Goal: Task Accomplishment & Management: Use online tool/utility

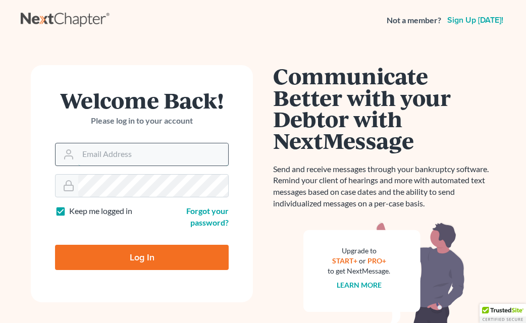
click at [136, 153] on input "Email Address" at bounding box center [153, 154] width 150 height 22
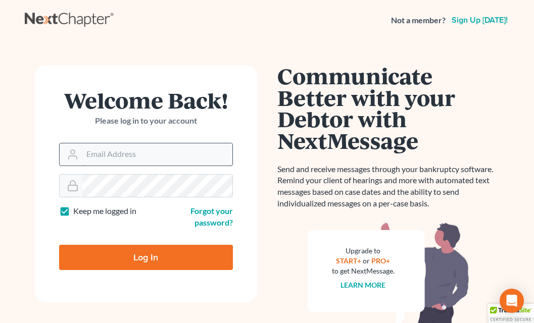
type input "plevalaw@gmail.com"
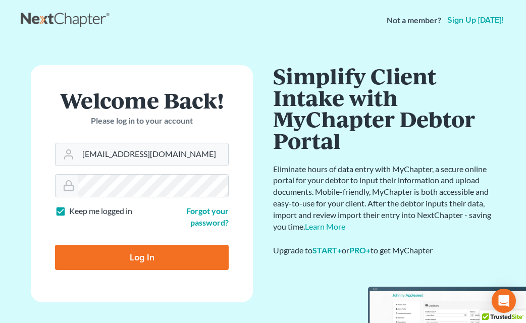
click at [171, 257] on input "Log In" at bounding box center [142, 257] width 174 height 25
type input "Thinking..."
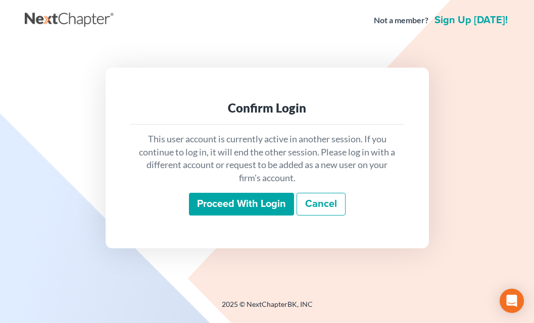
click at [236, 200] on input "Proceed with login" at bounding box center [241, 204] width 105 height 23
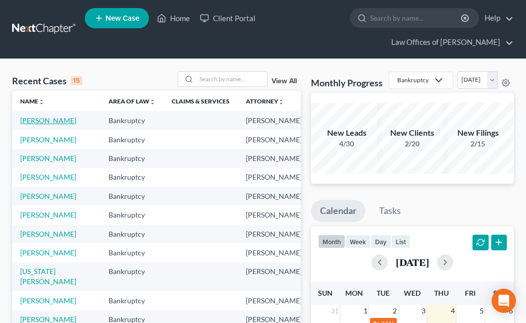
click at [24, 123] on link "[PERSON_NAME]" at bounding box center [48, 120] width 56 height 9
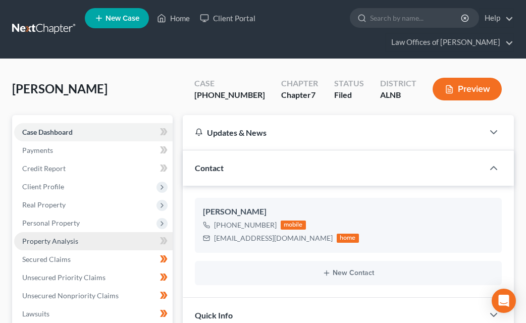
click at [56, 245] on link "Property Analysis" at bounding box center [93, 241] width 159 height 18
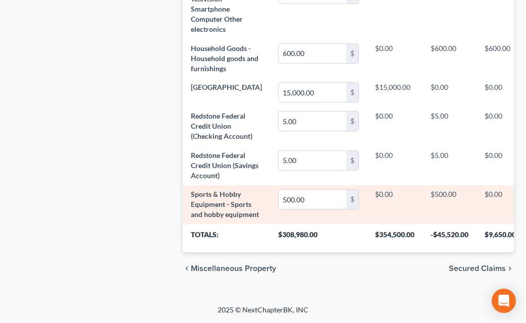
scroll to position [878, 0]
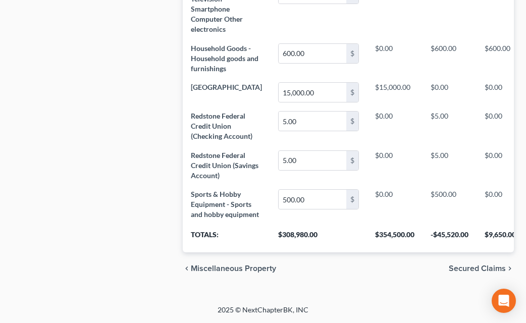
click at [477, 227] on th "$9,650.00" at bounding box center [500, 238] width 47 height 28
